Goal: Complete Application Form: Complete application form

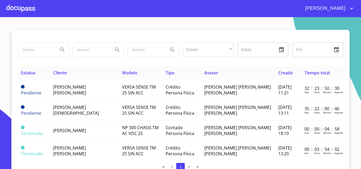
drag, startPoint x: 5, startPoint y: 7, endPoint x: 16, endPoint y: 10, distance: 11.7
click at [8, 9] on div "[PERSON_NAME]" at bounding box center [180, 8] width 361 height 17
click at [17, 9] on div at bounding box center [20, 8] width 29 height 17
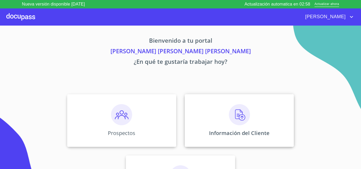
click at [229, 123] on img at bounding box center [239, 114] width 21 height 21
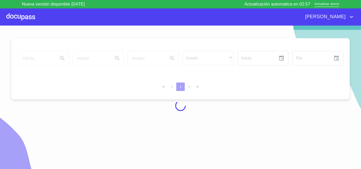
click at [17, 15] on div at bounding box center [20, 16] width 29 height 17
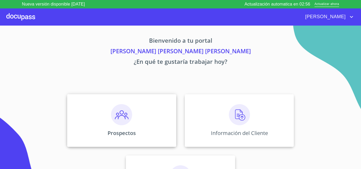
click at [145, 126] on div "Prospectos" at bounding box center [121, 120] width 109 height 53
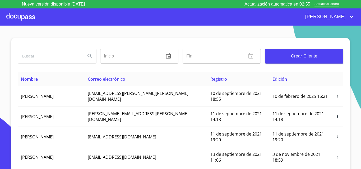
click at [282, 59] on span "Crear Cliente" at bounding box center [304, 56] width 70 height 7
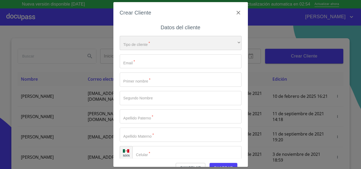
click at [147, 46] on div "​" at bounding box center [181, 43] width 122 height 14
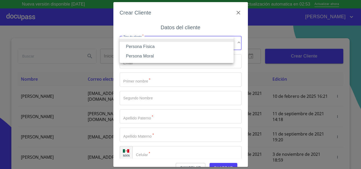
click at [149, 48] on li "Persona Física" at bounding box center [177, 47] width 114 height 10
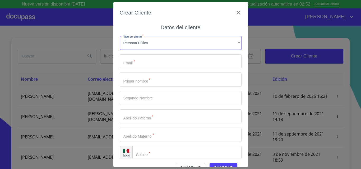
click at [147, 57] on input "Tipo de cliente   *" at bounding box center [181, 61] width 122 height 14
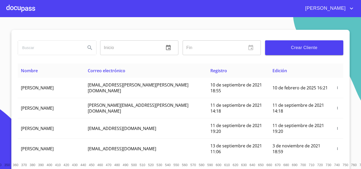
click at [32, 8] on div at bounding box center [20, 8] width 29 height 17
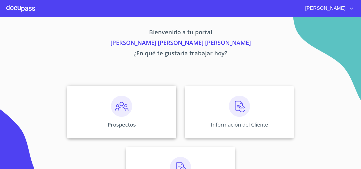
click at [107, 94] on div "Prospectos" at bounding box center [121, 112] width 109 height 53
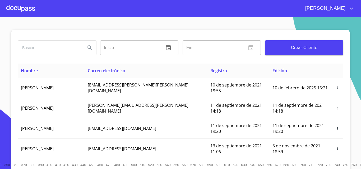
click at [299, 52] on button "Crear Cliente" at bounding box center [304, 47] width 78 height 15
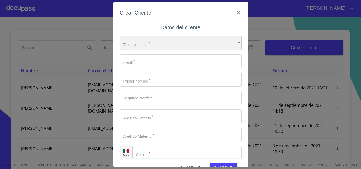
click at [187, 49] on div "​" at bounding box center [181, 43] width 122 height 14
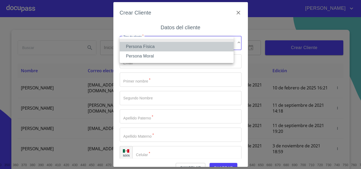
click at [182, 51] on li "Persona Física" at bounding box center [177, 47] width 114 height 10
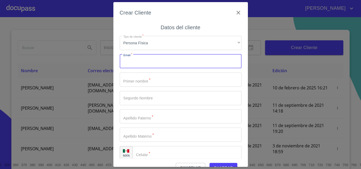
click at [165, 65] on input "Tipo de cliente   *" at bounding box center [181, 61] width 122 height 14
type input "p"
type input "[EMAIL_ADDRESS][DOMAIN_NAME]"
click at [161, 89] on div "Tipo de cliente   * Persona Física ​ Email   * [EMAIL_ADDRESS][DOMAIN_NAME] ​ P…" at bounding box center [181, 98] width 122 height 133
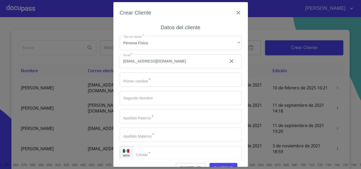
click at [166, 81] on input "Tipo de cliente   *" at bounding box center [181, 80] width 122 height 14
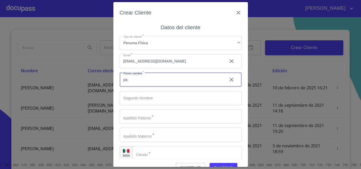
type input "p"
type input "[PERSON_NAME]"
click at [142, 99] on input "Tipo de cliente   *" at bounding box center [181, 98] width 122 height 14
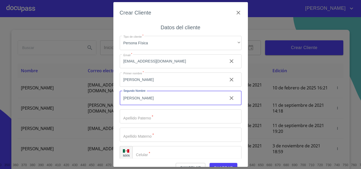
type input "[PERSON_NAME]"
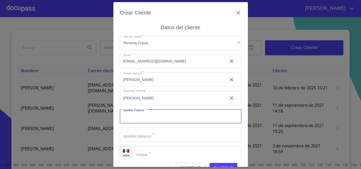
click at [147, 114] on input "Tipo de cliente   *" at bounding box center [181, 117] width 122 height 14
drag, startPoint x: 152, startPoint y: 103, endPoint x: 153, endPoint y: 100, distance: 2.8
click at [152, 102] on input "[PERSON_NAME]" at bounding box center [171, 98] width 103 height 14
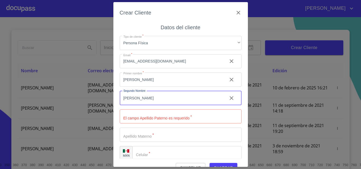
click at [154, 99] on input "[PERSON_NAME]" at bounding box center [171, 98] width 103 height 14
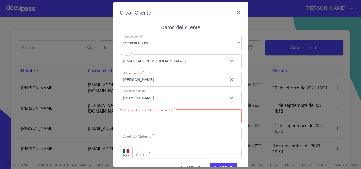
click at [152, 117] on input "Tipo de cliente   *" at bounding box center [181, 117] width 122 height 14
type input "RUIZ"
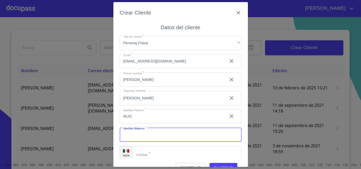
click at [154, 132] on input "Tipo de cliente   *" at bounding box center [181, 135] width 122 height 14
type input "ROBLES"
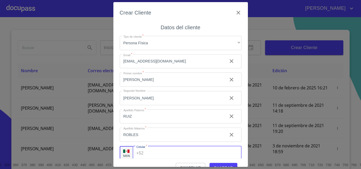
click at [152, 156] on input "Tipo de cliente   *" at bounding box center [194, 153] width 96 height 14
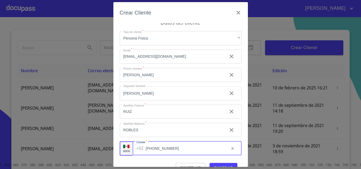
scroll to position [6, 0]
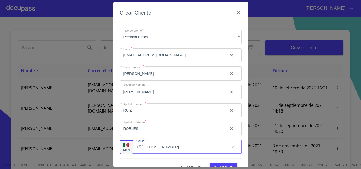
type input "[PHONE_NUMBER]"
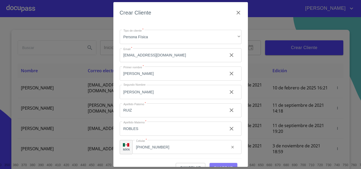
click at [219, 164] on button "Guardar" at bounding box center [224, 168] width 28 height 10
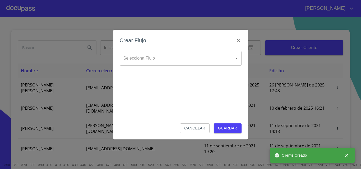
click at [170, 59] on body "[PERSON_NAME] ​ Fin ​ Crear Cliente Nombre Correo electrónico Registro Edición …" at bounding box center [180, 84] width 361 height 169
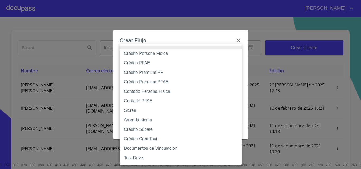
click at [169, 53] on li "Crédito Persona Física" at bounding box center [181, 54] width 122 height 10
type input "6009fb3c7d1714eb8809aa97"
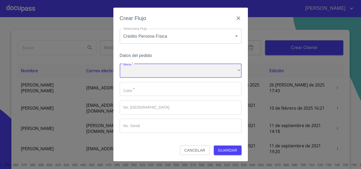
click at [157, 69] on div "​" at bounding box center [181, 71] width 122 height 14
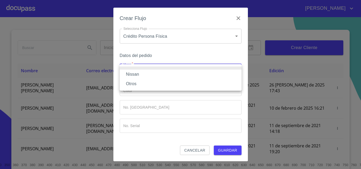
click at [155, 74] on li "Nissan" at bounding box center [181, 75] width 122 height 10
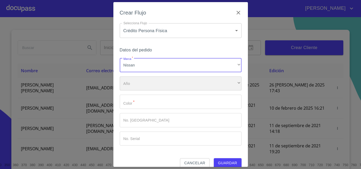
click at [155, 82] on div "​" at bounding box center [181, 84] width 122 height 14
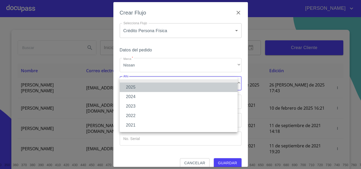
click at [155, 85] on li "2025" at bounding box center [179, 88] width 118 height 10
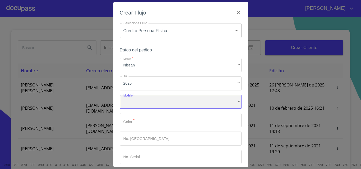
click at [147, 100] on div "​" at bounding box center [181, 102] width 122 height 14
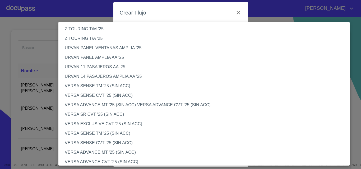
scroll to position [185, 0]
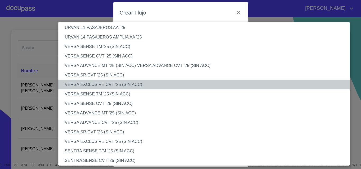
click at [105, 87] on li "VERSA EXCLUSIVE CVT '25 (SIN ACC)" at bounding box center [205, 85] width 295 height 10
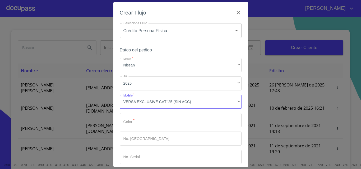
click at [159, 114] on input "Marca   *" at bounding box center [181, 120] width 122 height 14
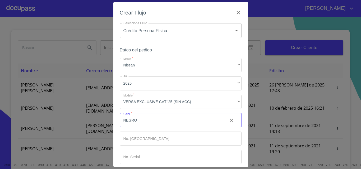
type input "NEGRO"
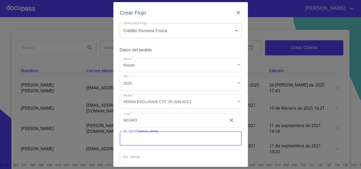
click at [146, 143] on input "Marca   *" at bounding box center [181, 139] width 122 height 14
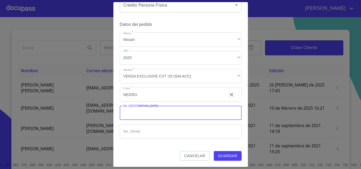
click at [214, 151] on button "Guardar" at bounding box center [228, 156] width 28 height 10
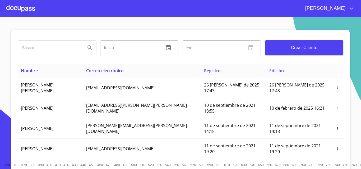
click at [33, 6] on div at bounding box center [20, 8] width 29 height 17
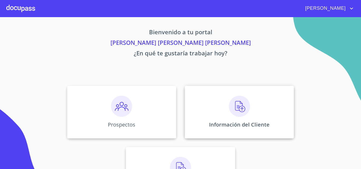
click at [220, 96] on div "Información del Cliente" at bounding box center [239, 112] width 109 height 53
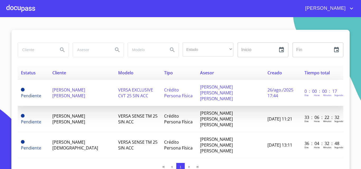
click at [90, 92] on td "[PERSON_NAME] [PERSON_NAME]" at bounding box center [82, 93] width 66 height 26
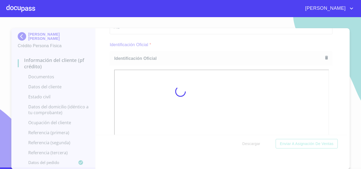
scroll to position [2, 0]
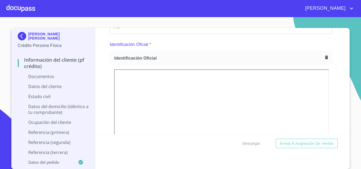
click at [339, 113] on div "Información del cliente (PF crédito) Documentos Documento de identificación.   …" at bounding box center [221, 81] width 252 height 107
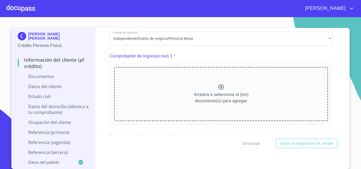
scroll to position [476, 0]
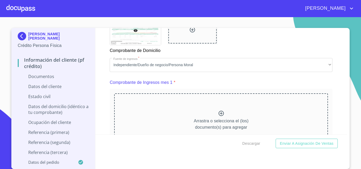
click at [216, 52] on div at bounding box center [192, 35] width 57 height 44
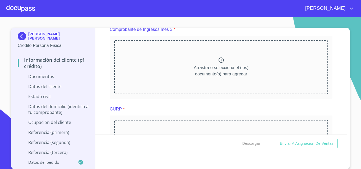
scroll to position [713, 0]
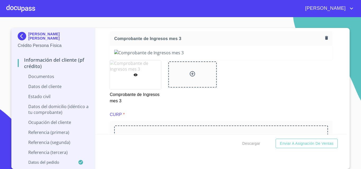
click at [136, 80] on div at bounding box center [135, 75] width 51 height 29
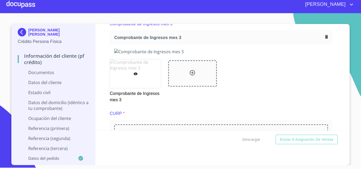
click at [133, 75] on icon at bounding box center [135, 74] width 4 height 3
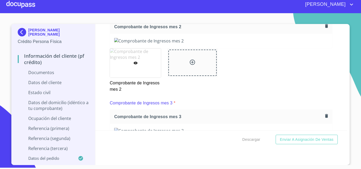
click at [135, 72] on div at bounding box center [135, 63] width 51 height 29
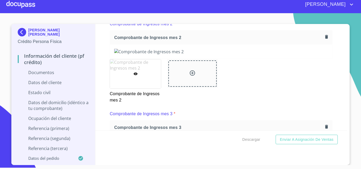
click at [130, 79] on div at bounding box center [135, 73] width 51 height 29
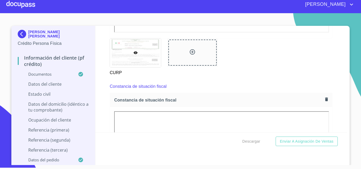
scroll to position [1017, 0]
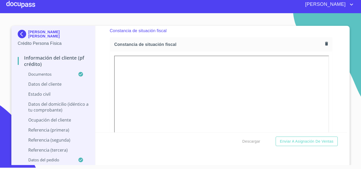
click at [47, 84] on p "Datos del cliente" at bounding box center [53, 84] width 71 height 6
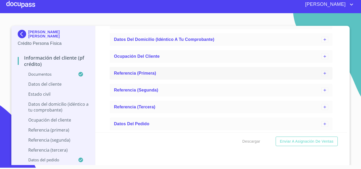
scroll to position [296, 0]
click at [204, 38] on span "Datos del domicilio (idéntico a tu comprobante)" at bounding box center [164, 39] width 100 height 4
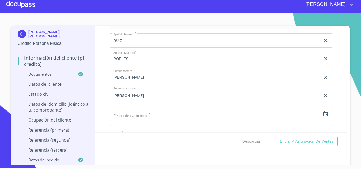
scroll to position [58, 0]
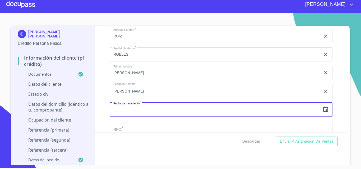
click at [158, 104] on input "text" at bounding box center [215, 110] width 211 height 14
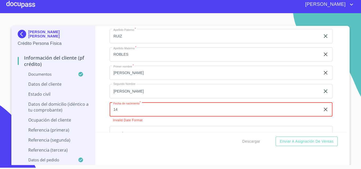
type input "1_"
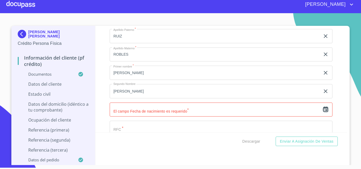
click at [322, 110] on icon "button" at bounding box center [325, 109] width 6 height 6
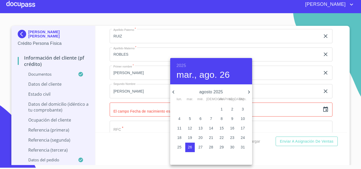
click at [182, 120] on span "4" at bounding box center [180, 118] width 10 height 5
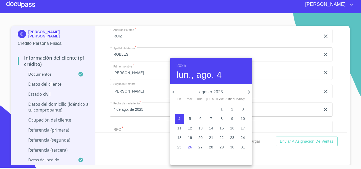
click at [182, 67] on h6 "2025" at bounding box center [182, 65] width 10 height 7
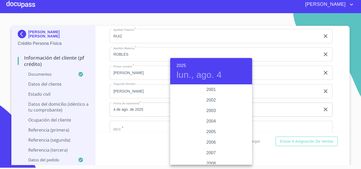
scroll to position [735, 0]
click at [211, 85] on div "1925 1926 1927 1928 1929 1930 1931 1932 1933 1934 1935 1936 1937 1938 1939 1940…" at bounding box center [211, 125] width 82 height 81
click at [211, 86] on div "1994" at bounding box center [211, 85] width 82 height 11
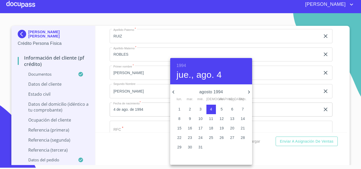
click at [196, 74] on h4 "jue., ago. 4" at bounding box center [199, 74] width 45 height 11
click at [206, 77] on h4 "jue., ago. 4" at bounding box center [199, 74] width 45 height 11
click at [250, 91] on icon "button" at bounding box center [249, 92] width 6 height 6
click at [200, 127] on p "14" at bounding box center [200, 128] width 4 height 5
type input "14 de sep. de 1994"
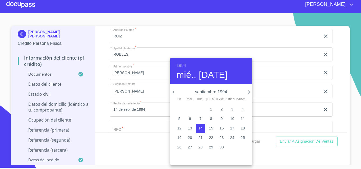
click at [260, 94] on div at bounding box center [180, 84] width 361 height 169
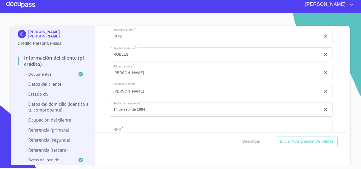
click at [116, 127] on input "Apellido Paterno   *" at bounding box center [221, 128] width 223 height 14
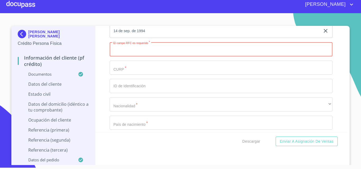
scroll to position [138, 0]
paste input "RURP940914IX3"
type input "RURP940914IX3"
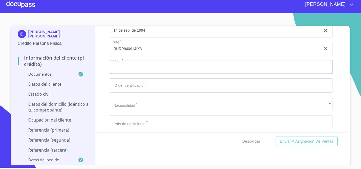
click at [134, 64] on input "Apellido Paterno   *" at bounding box center [221, 67] width 223 height 14
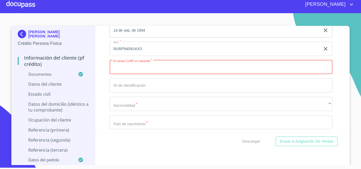
paste input "RURP940914HJCZBL00"
type input "RURP940914HJCZBL00"
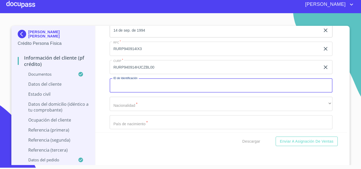
click at [141, 89] on input "Apellido Paterno   *" at bounding box center [221, 85] width 223 height 14
type input "3615092994602"
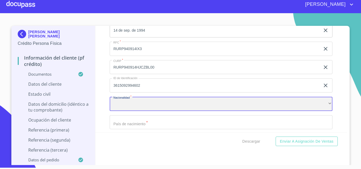
click at [141, 102] on div "​" at bounding box center [221, 104] width 223 height 14
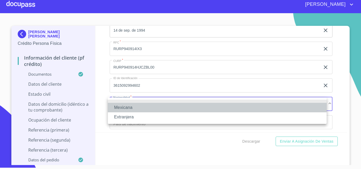
click at [135, 112] on li "Mexicana" at bounding box center [217, 108] width 219 height 10
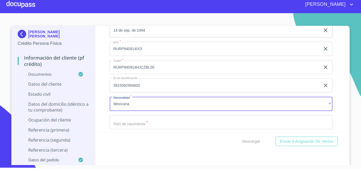
click at [135, 126] on input "Apellido Paterno   *" at bounding box center [221, 122] width 223 height 14
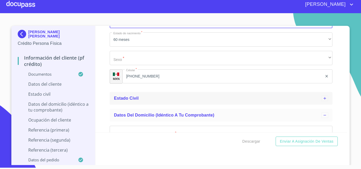
scroll to position [243, 0]
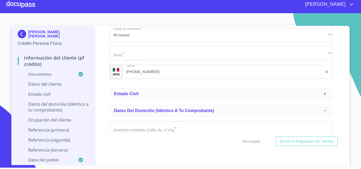
type input "[GEOGRAPHIC_DATA]"
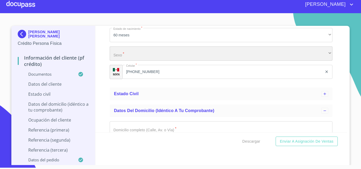
click at [153, 54] on div "​" at bounding box center [221, 54] width 223 height 14
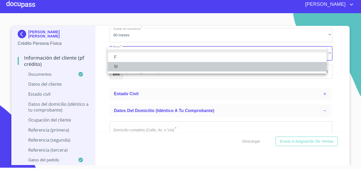
click at [150, 67] on li "M" at bounding box center [217, 67] width 219 height 10
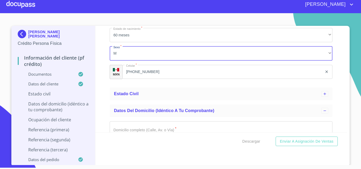
click at [149, 72] on input "[PHONE_NUMBER]" at bounding box center [222, 72] width 200 height 14
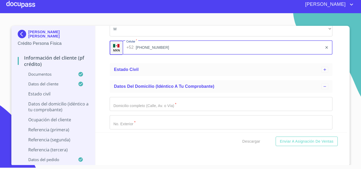
scroll to position [296, 0]
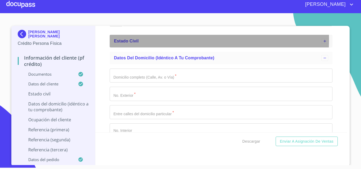
click at [145, 40] on div "Estado Civil" at bounding box center [217, 41] width 207 height 6
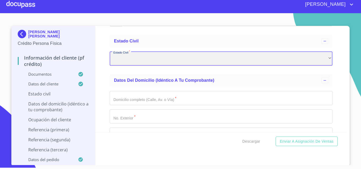
click at [155, 61] on div "​" at bounding box center [221, 59] width 223 height 14
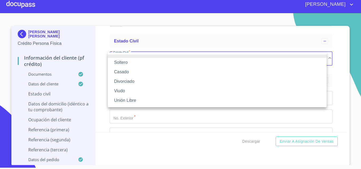
click at [155, 63] on li "Soltero" at bounding box center [217, 63] width 219 height 10
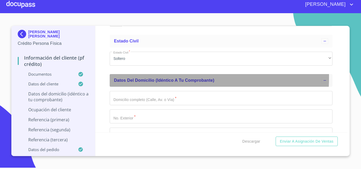
click at [150, 78] on div "Datos del domicilio (idéntico a tu comprobante)" at bounding box center [217, 80] width 207 height 6
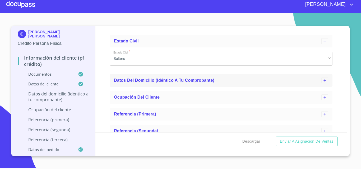
click at [159, 81] on span "Datos del domicilio (idéntico a tu comprobante)" at bounding box center [164, 80] width 100 height 4
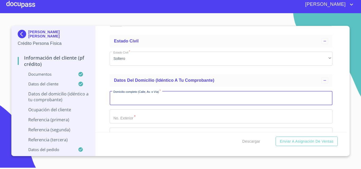
click at [162, 97] on input "Apellido Paterno   *" at bounding box center [221, 98] width 223 height 14
type input "AV SAN BLAS"
click at [151, 117] on input "Apellido Paterno   *" at bounding box center [221, 117] width 223 height 14
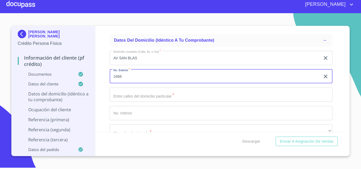
scroll to position [349, 0]
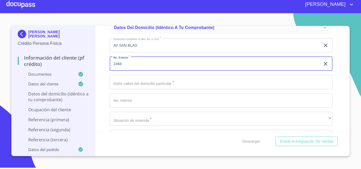
type input "2468"
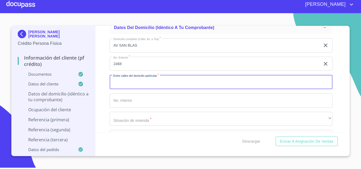
click at [162, 87] on input "Apellido Paterno   *" at bounding box center [221, 82] width 223 height 14
type input "AV DE LA LLAVE"
click at [149, 97] on input "Apellido Paterno   *" at bounding box center [221, 101] width 223 height 14
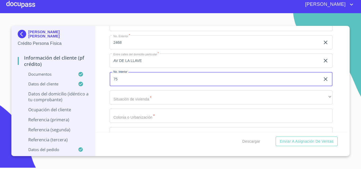
scroll to position [375, 0]
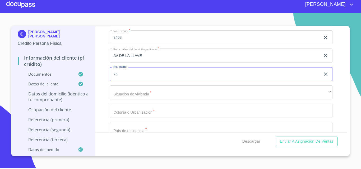
type input "75"
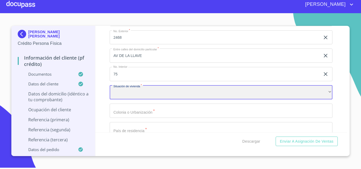
click at [132, 97] on div "​" at bounding box center [221, 93] width 223 height 14
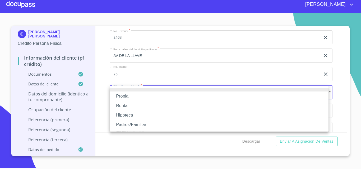
click at [132, 98] on li "Propia" at bounding box center [219, 97] width 219 height 10
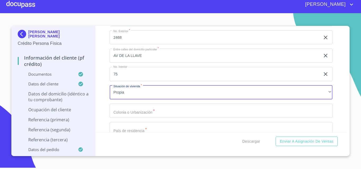
click at [133, 109] on input "Apellido Paterno   *" at bounding box center [221, 111] width 223 height 14
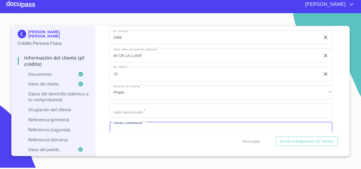
click at [133, 109] on input "Apellido Paterno   *" at bounding box center [221, 111] width 223 height 14
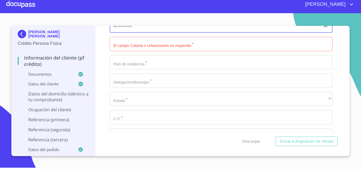
scroll to position [428, 0]
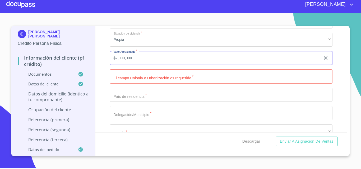
type input "$2,000,000"
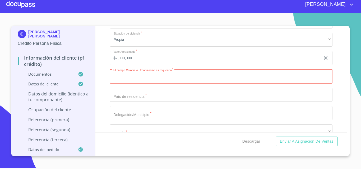
click at [153, 76] on input "Apellido Paterno   *" at bounding box center [221, 76] width 223 height 14
type input "PASEO DE LOS PARQUES"
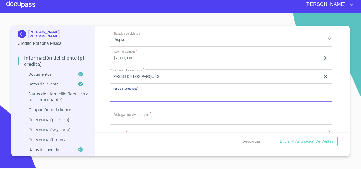
click at [153, 101] on input "Apellido Paterno   *" at bounding box center [221, 95] width 223 height 14
type input "[GEOGRAPHIC_DATA]"
click at [154, 114] on input "Apellido Paterno   *" at bounding box center [221, 113] width 223 height 14
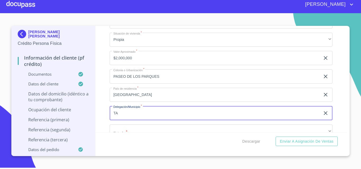
type input "T"
type input "S"
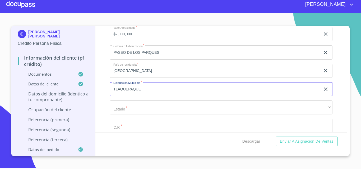
scroll to position [481, 0]
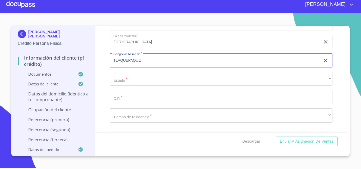
type input "TLAQUEPAQUE"
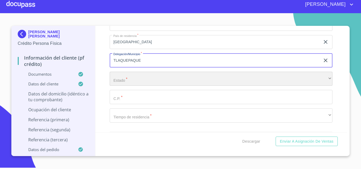
click at [161, 83] on div "​" at bounding box center [221, 79] width 223 height 14
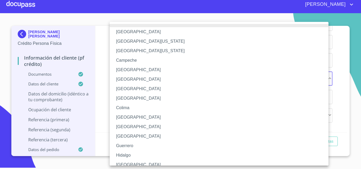
scroll to position [4, 0]
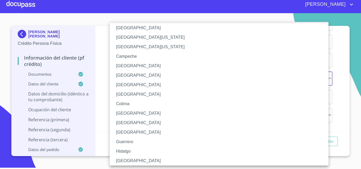
click at [141, 161] on li "[GEOGRAPHIC_DATA]" at bounding box center [221, 161] width 223 height 10
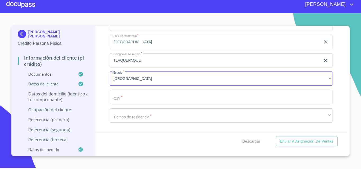
click at [142, 96] on input "Apellido Paterno   *" at bounding box center [221, 97] width 223 height 14
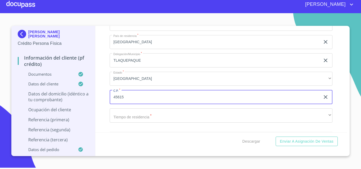
type input "45615"
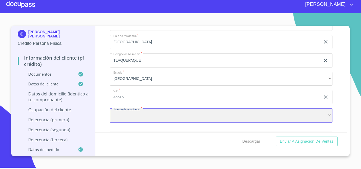
click at [138, 115] on div "​" at bounding box center [221, 116] width 223 height 14
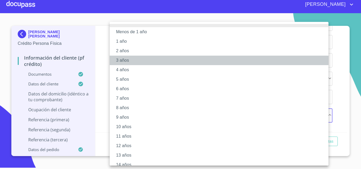
drag, startPoint x: 134, startPoint y: 59, endPoint x: 138, endPoint y: 69, distance: 9.9
click at [135, 63] on li "3 años" at bounding box center [221, 61] width 223 height 10
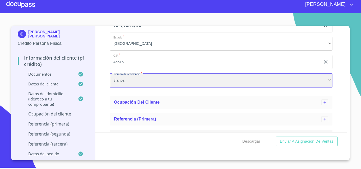
scroll to position [560, 0]
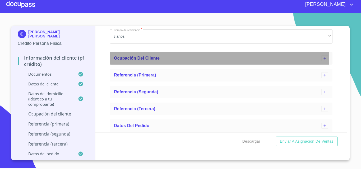
click at [158, 58] on span "Ocupación del Cliente" at bounding box center [137, 58] width 46 height 4
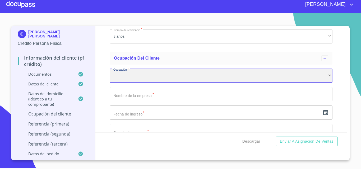
click at [160, 75] on div "​" at bounding box center [221, 76] width 223 height 14
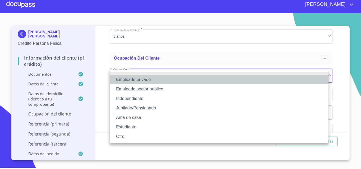
click at [165, 83] on li "Empleado privado" at bounding box center [219, 80] width 219 height 10
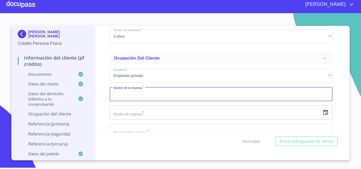
click at [162, 92] on input "Apellido Paterno   *" at bounding box center [221, 94] width 223 height 14
type input "LABORATORIOS PISA S.A DE C.V."
click at [128, 114] on input "text" at bounding box center [215, 113] width 211 height 14
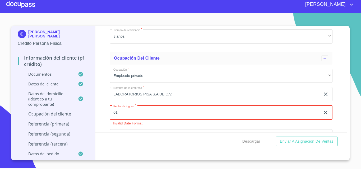
type input "0_"
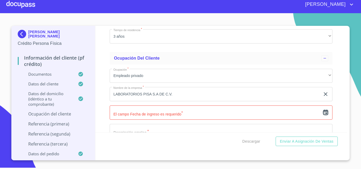
click at [322, 113] on icon "button" at bounding box center [325, 113] width 6 height 6
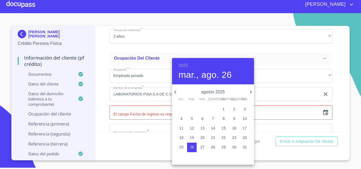
click at [188, 66] on div "[DATE], ago. 26" at bounding box center [213, 71] width 82 height 26
click at [186, 66] on h6 "2025" at bounding box center [183, 65] width 10 height 7
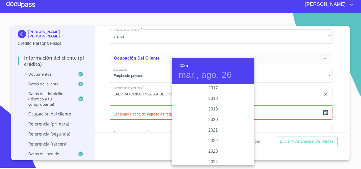
scroll to position [972, 0]
click at [214, 121] on div "2020" at bounding box center [213, 122] width 82 height 11
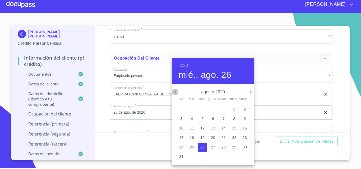
click at [177, 90] on icon "button" at bounding box center [175, 92] width 6 height 6
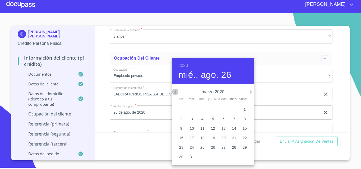
click at [177, 90] on icon "button" at bounding box center [175, 92] width 6 height 6
click at [183, 119] on span "3" at bounding box center [182, 118] width 10 height 5
type input "3 de feb. de 2020"
click at [140, 109] on div at bounding box center [180, 84] width 361 height 169
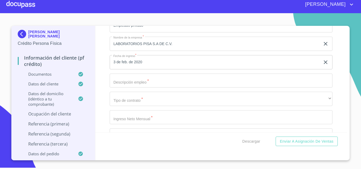
scroll to position [613, 0]
drag, startPoint x: 146, startPoint y: 67, endPoint x: 149, endPoint y: 82, distance: 14.7
click at [149, 82] on input "Apellido Paterno   *" at bounding box center [221, 78] width 223 height 14
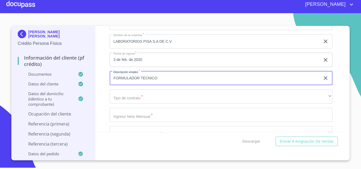
type input "FORMULADOR TECNICO"
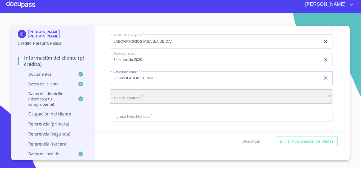
click at [130, 95] on div "​" at bounding box center [221, 97] width 223 height 14
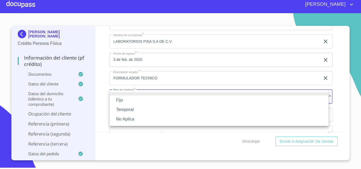
click at [137, 101] on li "Fijo" at bounding box center [219, 101] width 219 height 10
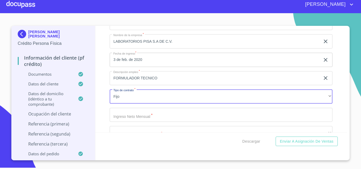
click at [140, 116] on input "Apellido Paterno   *" at bounding box center [221, 115] width 223 height 14
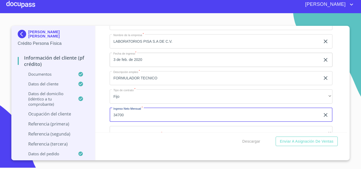
type input "34700"
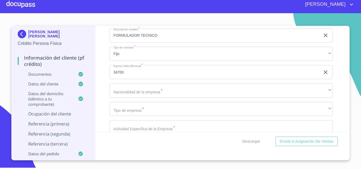
scroll to position [666, 0]
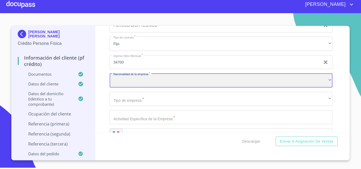
click at [154, 82] on div "​" at bounding box center [221, 80] width 223 height 14
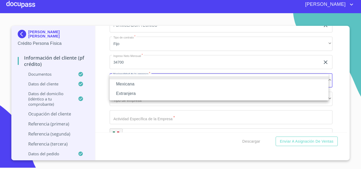
click at [142, 84] on li "Mexicana" at bounding box center [219, 85] width 219 height 10
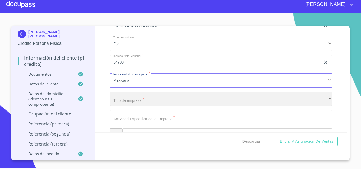
click at [137, 100] on div "​" at bounding box center [221, 99] width 223 height 14
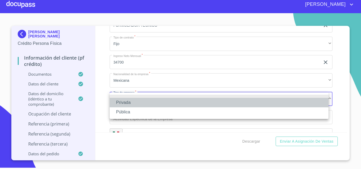
click at [137, 101] on li "Privada" at bounding box center [219, 103] width 219 height 10
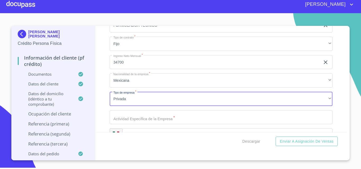
click at [136, 120] on input "Apellido Paterno   *" at bounding box center [221, 117] width 223 height 14
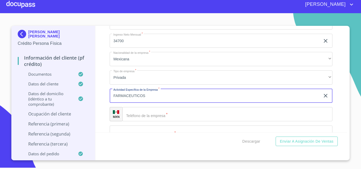
scroll to position [719, 0]
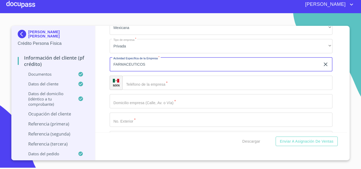
type input "FARMACEUTICOS"
click at [155, 80] on input "Apellido Paterno   *" at bounding box center [227, 83] width 210 height 14
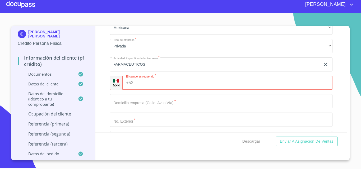
paste input "[PHONE_NUMBER]"
type input "[PHONE_NUMBER]"
click at [141, 100] on input "Apellido Paterno   *" at bounding box center [221, 101] width 223 height 14
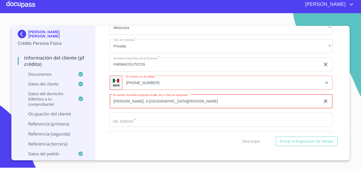
type input "[PERSON_NAME]. A [GEOGRAPHIC_DATA][PERSON_NAME]"
click at [150, 119] on input "Apellido Paterno   *" at bounding box center [221, 120] width 223 height 14
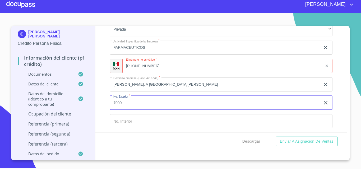
scroll to position [745, 0]
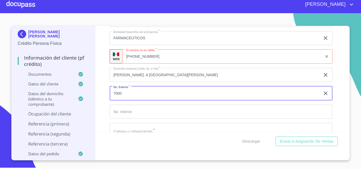
type input "7000"
click at [150, 110] on input "Apellido Paterno   *" at bounding box center [221, 112] width 223 height 14
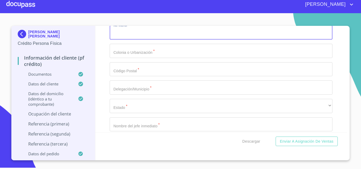
scroll to position [798, 0]
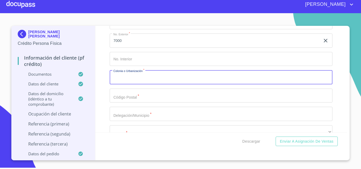
click at [144, 74] on input "Apellido Paterno   *" at bounding box center [221, 77] width 223 height 14
type input "SANTA CRUZ DE LAS FLORES"
click at [144, 93] on input "Apellido Paterno   *" at bounding box center [221, 96] width 223 height 14
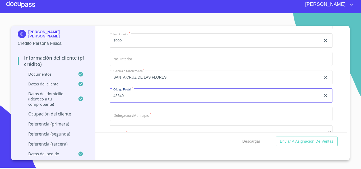
type input "45640"
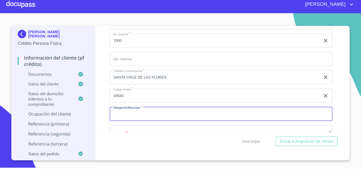
click at [148, 117] on input "Apellido Paterno   *" at bounding box center [221, 114] width 223 height 14
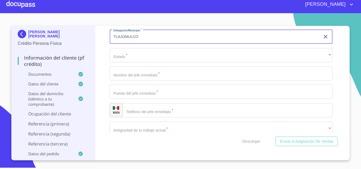
scroll to position [878, 0]
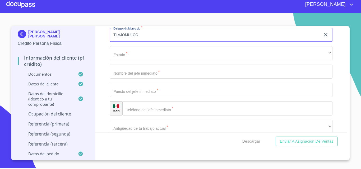
type input "TLAJOMULCO"
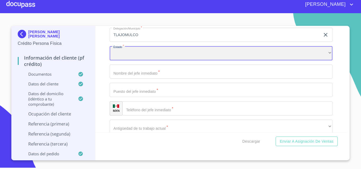
click at [174, 54] on div "​" at bounding box center [221, 53] width 223 height 14
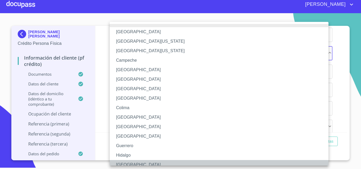
click at [152, 163] on li "[GEOGRAPHIC_DATA]" at bounding box center [221, 165] width 223 height 10
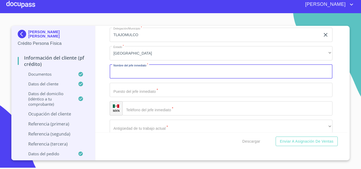
click at [151, 77] on input "Apellido Paterno   *" at bounding box center [221, 72] width 223 height 14
type input "[PERSON_NAME] [PERSON_NAME]"
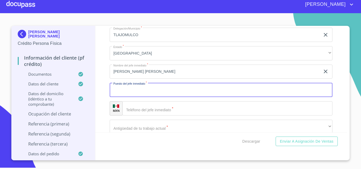
click at [142, 88] on input "Apellido Paterno   *" at bounding box center [221, 90] width 223 height 14
click at [144, 93] on input "Apellido Paterno   *" at bounding box center [221, 90] width 223 height 14
type input "J"
type input "GERENTE ADMINISTRATIVO"
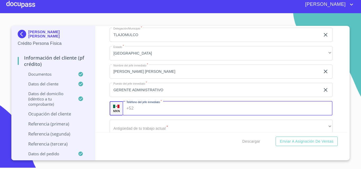
click at [157, 101] on input "Apellido Paterno   *" at bounding box center [234, 108] width 197 height 14
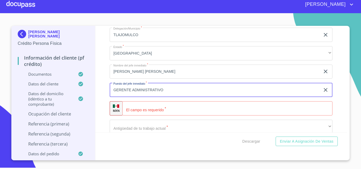
click at [170, 88] on input "GERENTE ADMINISTRATIVO" at bounding box center [215, 90] width 211 height 14
click at [176, 76] on input "[PERSON_NAME] [PERSON_NAME]" at bounding box center [215, 72] width 211 height 14
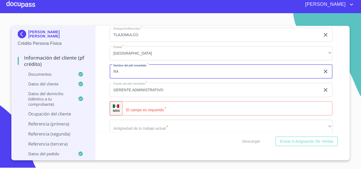
type input "R"
type input "[PERSON_NAME]"
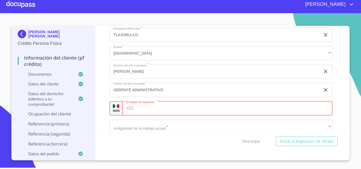
click at [173, 107] on input "Apellido Paterno   *" at bounding box center [234, 108] width 197 height 14
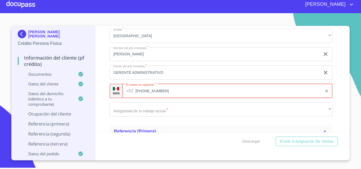
scroll to position [904, 0]
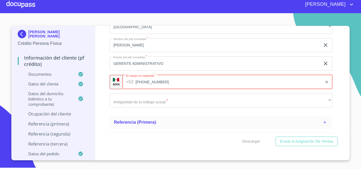
type input "[PHONE_NUMBER]"
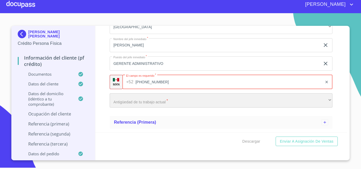
click at [126, 101] on div "​" at bounding box center [221, 101] width 223 height 14
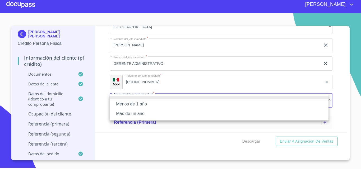
click at [132, 113] on li "Más de un año" at bounding box center [219, 114] width 219 height 10
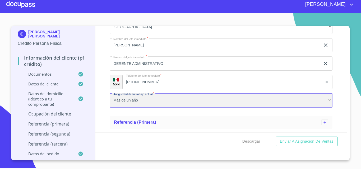
scroll to position [930, 0]
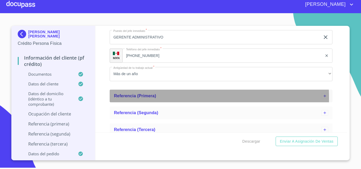
click at [141, 98] on span "Referencia (primera)" at bounding box center [135, 96] width 42 height 4
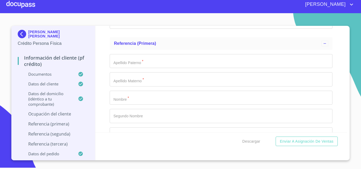
scroll to position [983, 0]
click at [133, 59] on input "Apellido Paterno   *" at bounding box center [221, 61] width 223 height 14
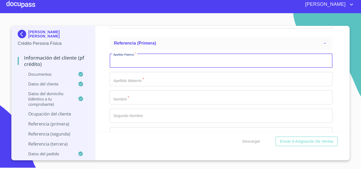
paste input "[PERSON_NAME] [PERSON_NAME]"
drag, startPoint x: 145, startPoint y: 61, endPoint x: 117, endPoint y: 59, distance: 28.3
click at [117, 59] on input "[PERSON_NAME] [PERSON_NAME]" at bounding box center [215, 61] width 211 height 14
drag, startPoint x: 146, startPoint y: 60, endPoint x: 100, endPoint y: 57, distance: 46.1
click at [100, 57] on div "Información del cliente (PF crédito) Documentos Datos del cliente Apellido [PER…" at bounding box center [221, 79] width 252 height 107
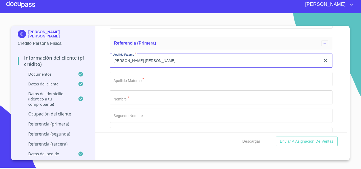
click at [137, 61] on input "[PERSON_NAME] [PERSON_NAME]" at bounding box center [215, 61] width 211 height 14
click at [148, 61] on input "[PERSON_NAME]" at bounding box center [215, 61] width 211 height 14
type input "R"
type input "RUIZ"
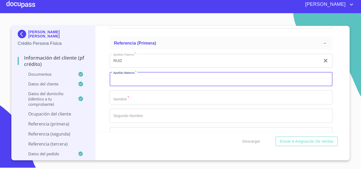
click at [137, 77] on input "Apellido Paterno   *" at bounding box center [221, 79] width 223 height 14
type input "ROBLES"
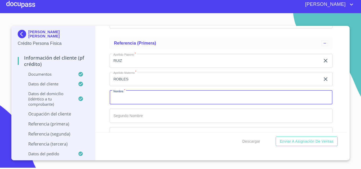
click at [131, 94] on input "Apellido Paterno   *" at bounding box center [221, 98] width 223 height 14
type input "[PERSON_NAME]"
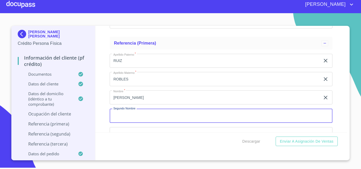
click at [175, 116] on input "Apellido Paterno   *" at bounding box center [221, 116] width 223 height 14
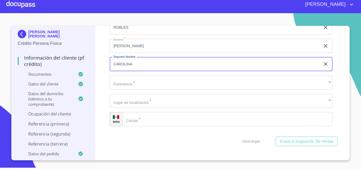
scroll to position [1036, 0]
type input "CAROLINA"
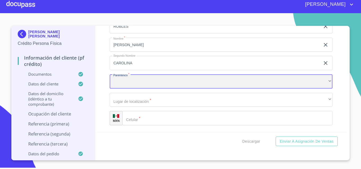
click at [127, 86] on div "​" at bounding box center [221, 82] width 223 height 14
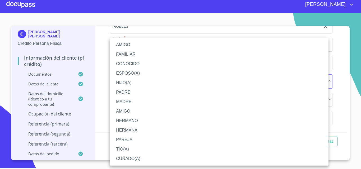
click at [135, 43] on li "AMIGO" at bounding box center [219, 45] width 219 height 10
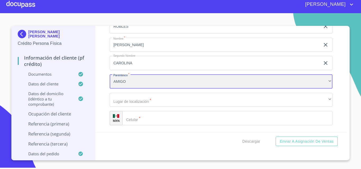
click at [136, 78] on div "AMIGO" at bounding box center [221, 82] width 223 height 14
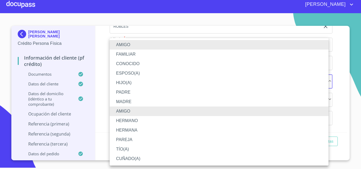
click at [137, 55] on li "FAMILIAR" at bounding box center [219, 55] width 219 height 10
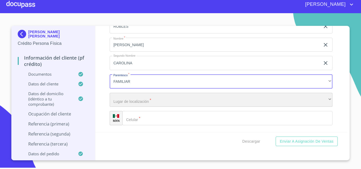
click at [137, 103] on div "​" at bounding box center [221, 100] width 223 height 14
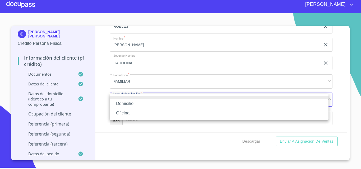
click at [135, 104] on li "Domicilio" at bounding box center [219, 104] width 219 height 10
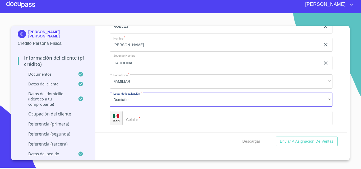
click at [135, 117] on div "​" at bounding box center [227, 118] width 210 height 14
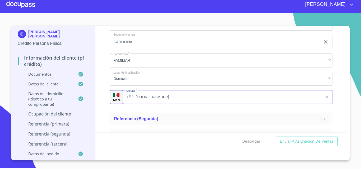
scroll to position [1086, 0]
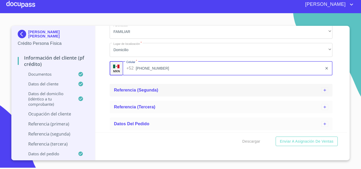
type input "[PHONE_NUMBER]"
click at [137, 90] on span "Referencia (segunda)" at bounding box center [136, 90] width 44 height 4
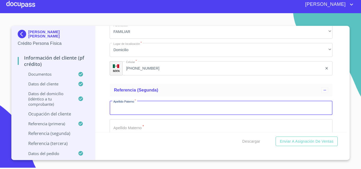
click at [135, 110] on input "Apellido Paterno   *" at bounding box center [221, 108] width 223 height 14
type input "[PERSON_NAME]"
click at [137, 131] on input "Apellido Paterno   *" at bounding box center [221, 126] width 223 height 14
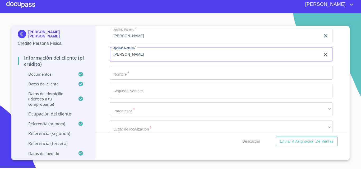
scroll to position [1165, 0]
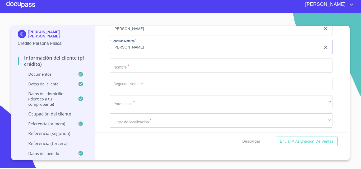
type input "[PERSON_NAME]"
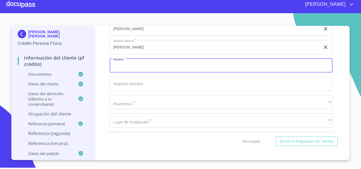
click at [147, 68] on input "Apellido Paterno   *" at bounding box center [221, 66] width 223 height 14
type input "[PERSON_NAME]"
click at [143, 82] on input "Apellido Paterno   *" at bounding box center [221, 84] width 223 height 14
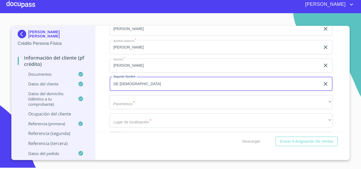
type input "DE [DEMOGRAPHIC_DATA]"
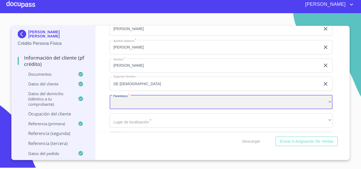
click at [135, 102] on div "​" at bounding box center [221, 102] width 223 height 14
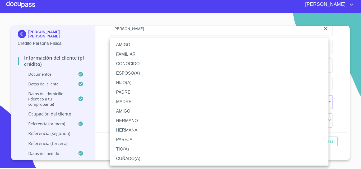
click at [134, 43] on li "AMIGO" at bounding box center [219, 45] width 219 height 10
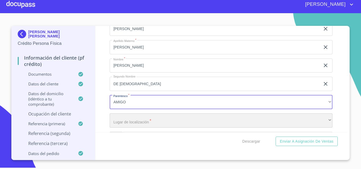
click at [133, 119] on div "​" at bounding box center [221, 121] width 223 height 14
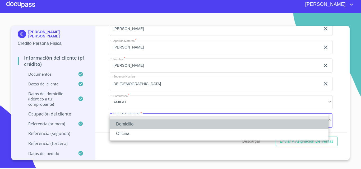
click at [130, 124] on li "Domicilio" at bounding box center [219, 125] width 219 height 10
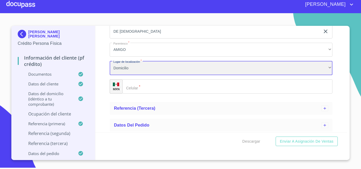
scroll to position [1219, 0]
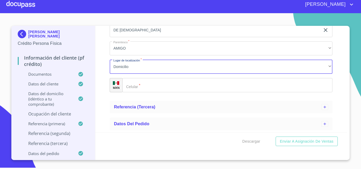
click at [128, 86] on div "​" at bounding box center [227, 85] width 210 height 14
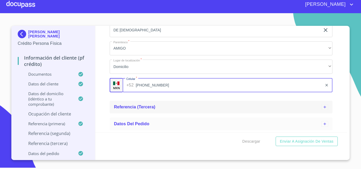
type input "[PHONE_NUMBER]"
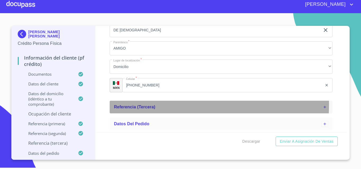
click at [159, 105] on div "Referencia (tercera)" at bounding box center [217, 107] width 207 height 6
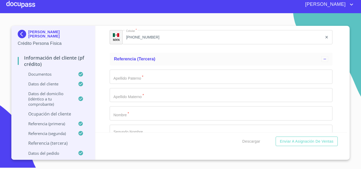
scroll to position [1272, 0]
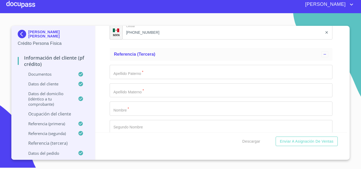
click at [156, 74] on input "Apellido Paterno   *" at bounding box center [221, 72] width 223 height 14
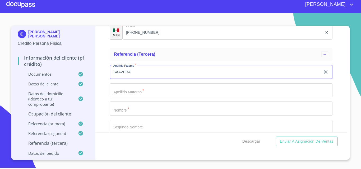
type input "SAAVERA"
click at [145, 90] on input "Apellido Paterno   *" at bounding box center [221, 90] width 223 height 14
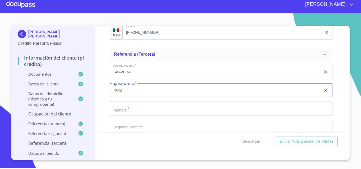
type input "RUIZ"
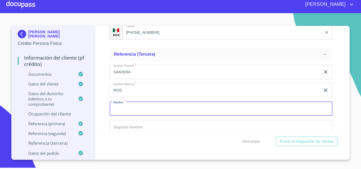
click at [142, 109] on input "Apellido Paterno   *" at bounding box center [221, 109] width 223 height 14
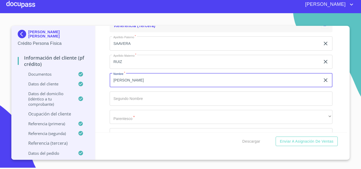
scroll to position [1351, 0]
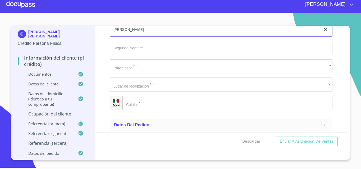
type input "[PERSON_NAME]"
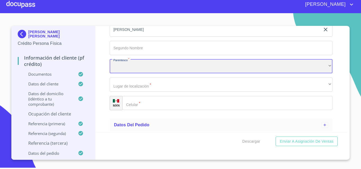
click at [137, 67] on div "​" at bounding box center [221, 66] width 223 height 14
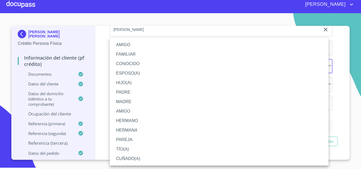
click at [140, 56] on li "FAMILIAR" at bounding box center [219, 55] width 219 height 10
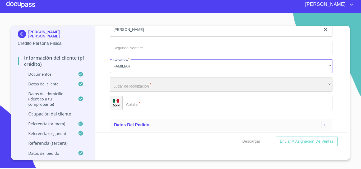
click at [126, 88] on div "​" at bounding box center [221, 85] width 223 height 14
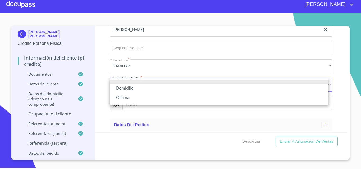
click at [126, 90] on li "Domicilio" at bounding box center [219, 89] width 219 height 10
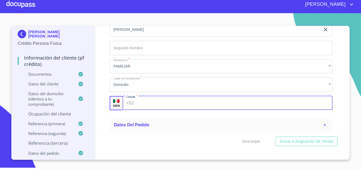
click at [128, 103] on div "+52 ​" at bounding box center [228, 103] width 210 height 14
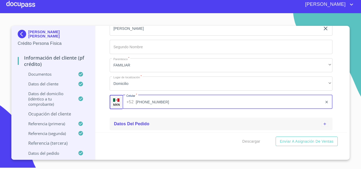
type input "[PHONE_NUMBER]"
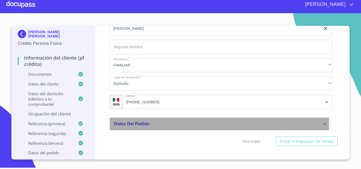
click at [142, 122] on span "Datos del pedido" at bounding box center [131, 124] width 35 height 4
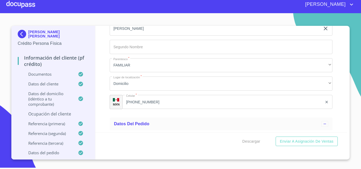
click at [69, 114] on p "Ocupación del Cliente" at bounding box center [53, 114] width 71 height 6
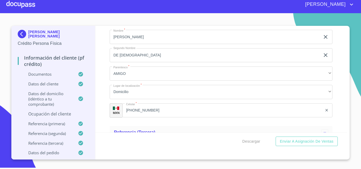
scroll to position [1056, 0]
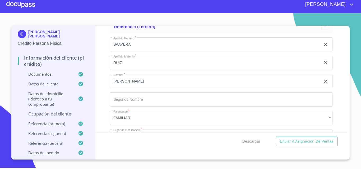
click at [53, 98] on p "Datos del domicilio (idéntico a tu comprobante)" at bounding box center [48, 99] width 60 height 16
click at [52, 103] on p "Datos del domicilio (idéntico a tu comprobante)" at bounding box center [48, 99] width 60 height 16
click at [53, 113] on p "Ocupación del Cliente" at bounding box center [53, 114] width 71 height 6
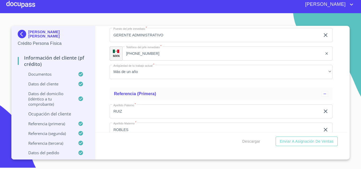
scroll to position [461, 0]
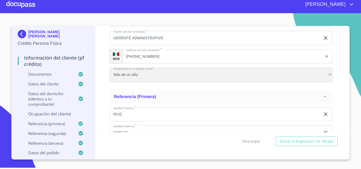
click at [145, 73] on div "Más de un año" at bounding box center [221, 75] width 223 height 14
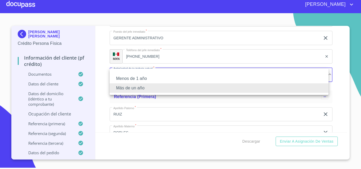
click at [145, 88] on li "Más de un año" at bounding box center [219, 88] width 219 height 10
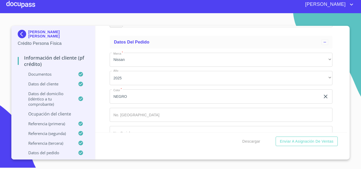
scroll to position [980, 0]
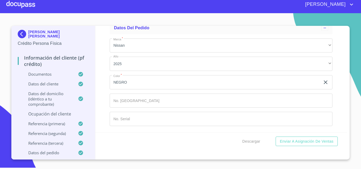
click at [127, 97] on input "Estado Civil   *" at bounding box center [221, 101] width 223 height 14
click at [57, 114] on p "Ocupación del Cliente" at bounding box center [53, 114] width 71 height 6
click at [51, 115] on p "Ocupación del Cliente" at bounding box center [53, 114] width 71 height 6
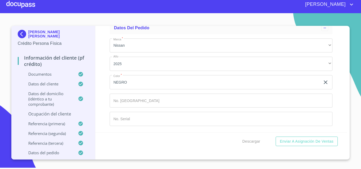
click at [43, 99] on p "Datos del domicilio (idéntico a tu comprobante)" at bounding box center [48, 99] width 60 height 16
click at [50, 115] on p "Ocupación del Cliente" at bounding box center [53, 114] width 71 height 6
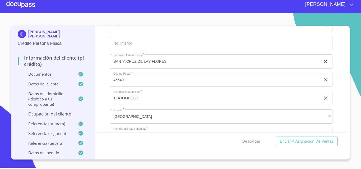
scroll to position [267, 0]
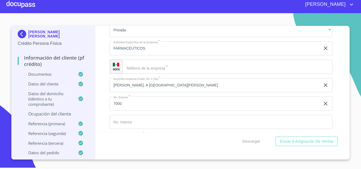
click at [135, 68] on div "​" at bounding box center [227, 67] width 210 height 14
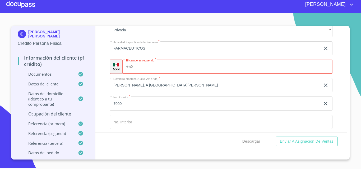
paste input "[PHONE_NUMBER]"
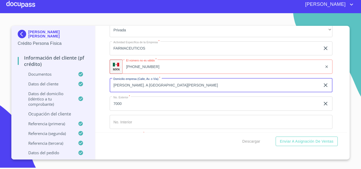
click at [191, 82] on input "[PERSON_NAME]. A [GEOGRAPHIC_DATA][PERSON_NAME]" at bounding box center [215, 85] width 211 height 14
click at [170, 67] on input "[PHONE_NUMBER]" at bounding box center [222, 67] width 200 height 14
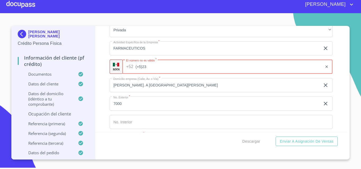
type input "+5"
type input "[PHONE_NUMBER]"
click at [148, 115] on input "Estado Civil   *" at bounding box center [221, 122] width 223 height 14
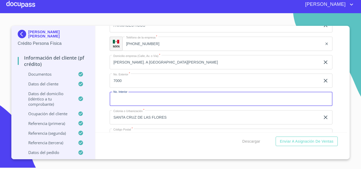
scroll to position [319, 0]
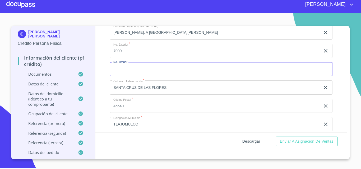
click at [255, 142] on span "Descargar" at bounding box center [251, 141] width 18 height 7
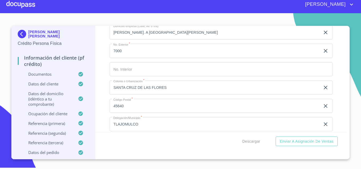
click at [337, 46] on div "Información del cliente (PF crédito) Documentos Datos del cliente Estado Civil …" at bounding box center [221, 79] width 252 height 107
click at [258, 142] on span "Descargar" at bounding box center [251, 141] width 18 height 7
